Goal: Information Seeking & Learning: Learn about a topic

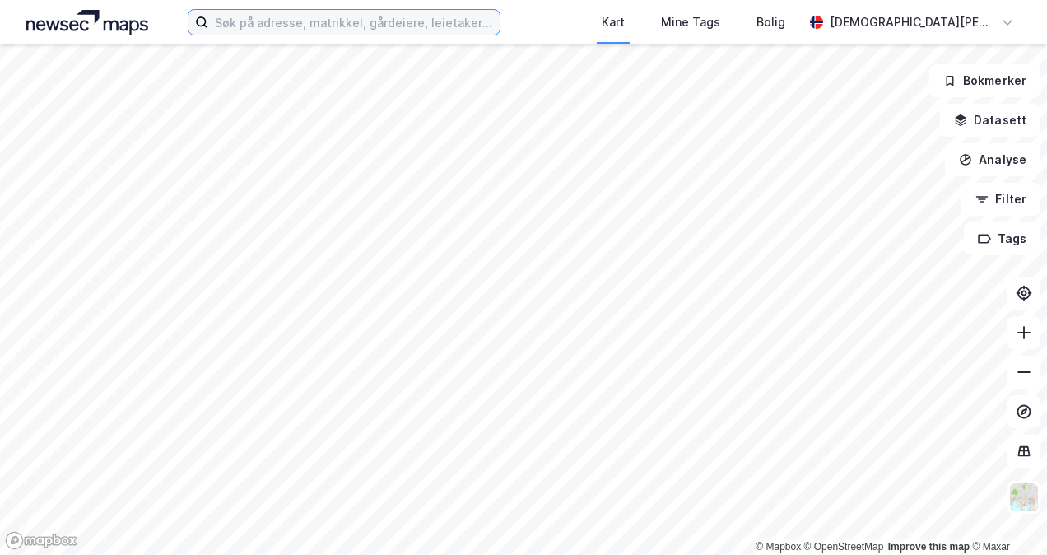
click at [292, 26] on input at bounding box center [353, 22] width 291 height 25
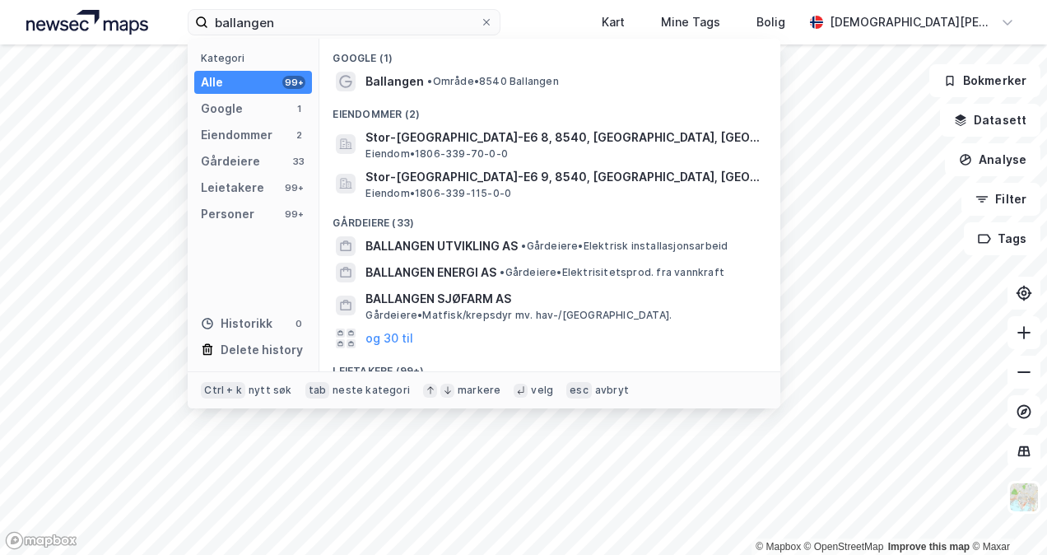
click at [405, 83] on span "Ballangen" at bounding box center [394, 82] width 58 height 20
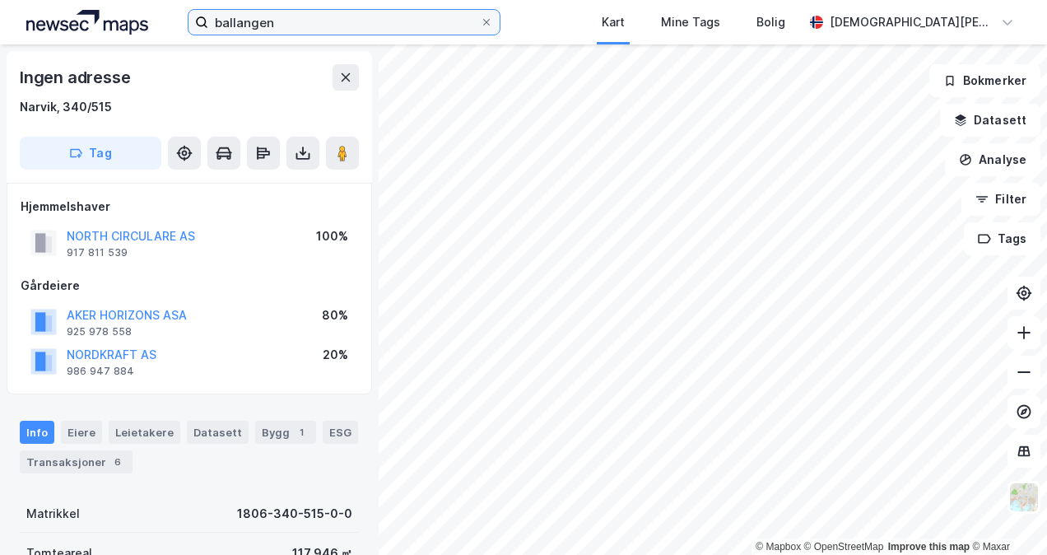
click at [306, 26] on input "ballangen" at bounding box center [343, 22] width 271 height 25
click at [117, 228] on div "NORTH CIRCULARE AS" at bounding box center [131, 236] width 128 height 20
click at [0, 0] on button "NORTH CIRCULARE AS" at bounding box center [0, 0] width 0 height 0
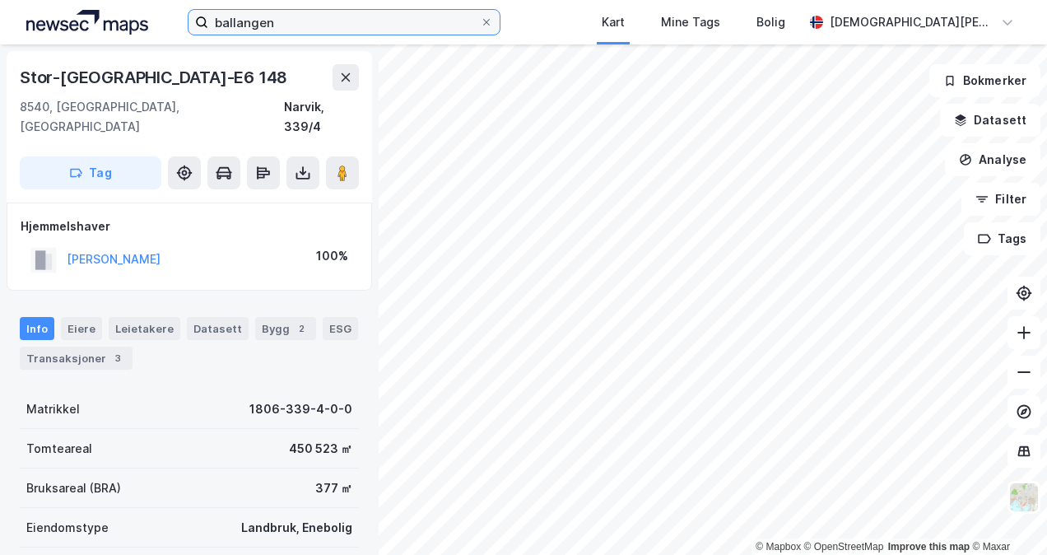
click at [359, 13] on input "ballangen" at bounding box center [343, 22] width 271 height 25
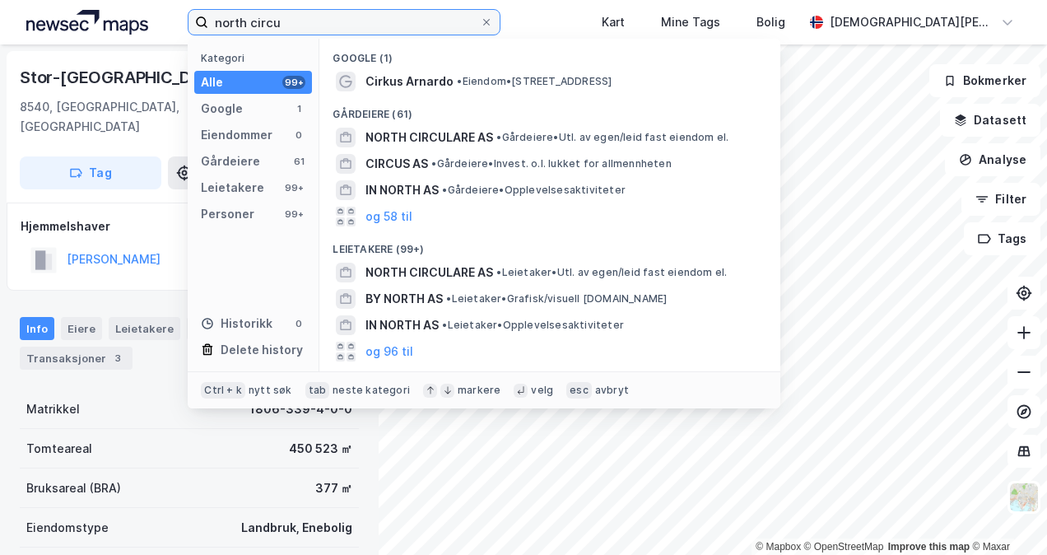
type input "north circu"
click at [438, 137] on span "NORTH CIRCULARE AS" at bounding box center [429, 138] width 128 height 20
